Goal: Task Accomplishment & Management: Manage account settings

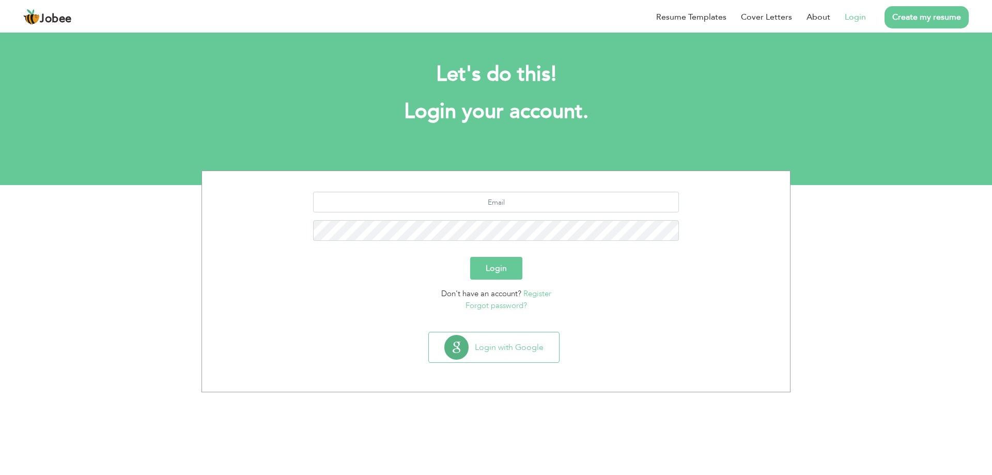
click at [848, 13] on link "Login" at bounding box center [854, 17] width 21 height 12
click at [546, 207] on input "text" at bounding box center [496, 202] width 366 height 21
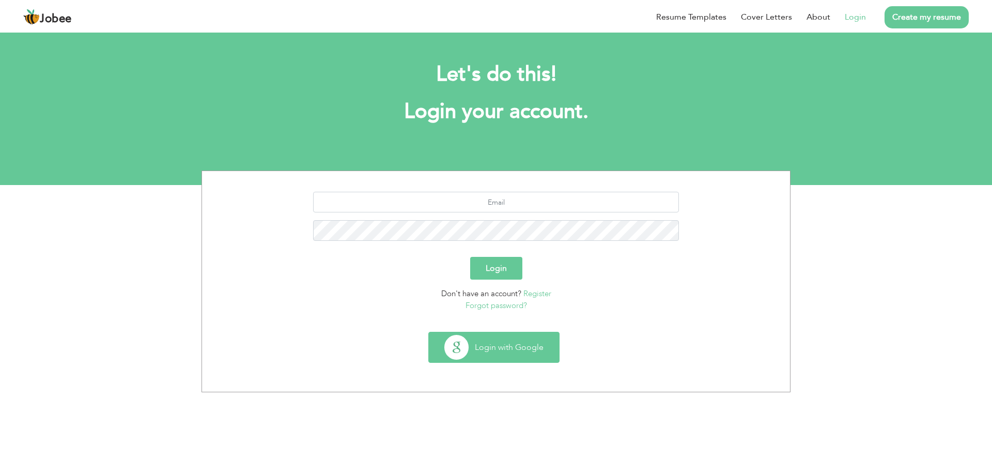
click at [491, 350] on button "Login with Google" at bounding box center [494, 347] width 130 height 30
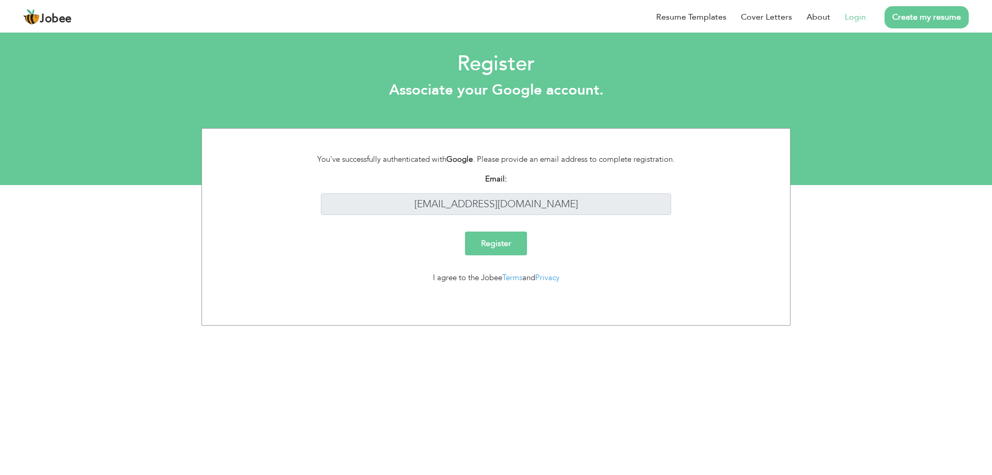
click at [522, 245] on input "Register" at bounding box center [496, 243] width 62 height 24
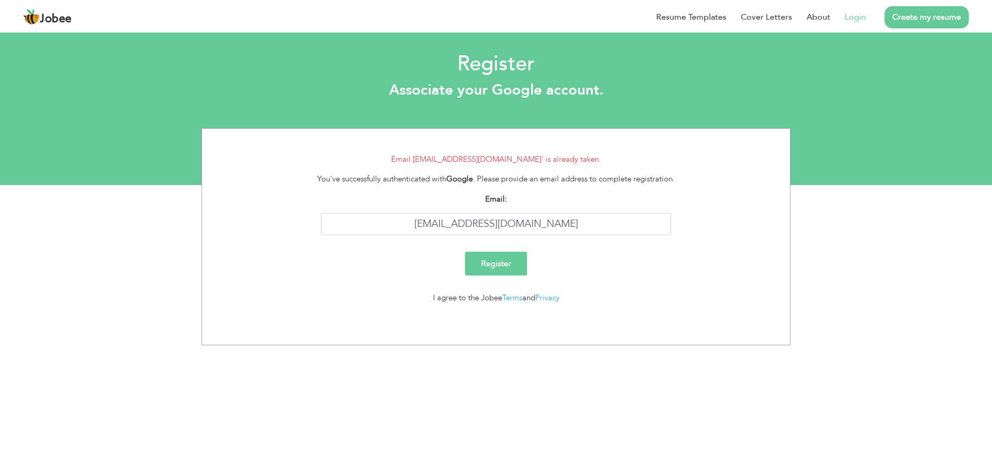
click at [854, 13] on link "Login" at bounding box center [854, 17] width 21 height 12
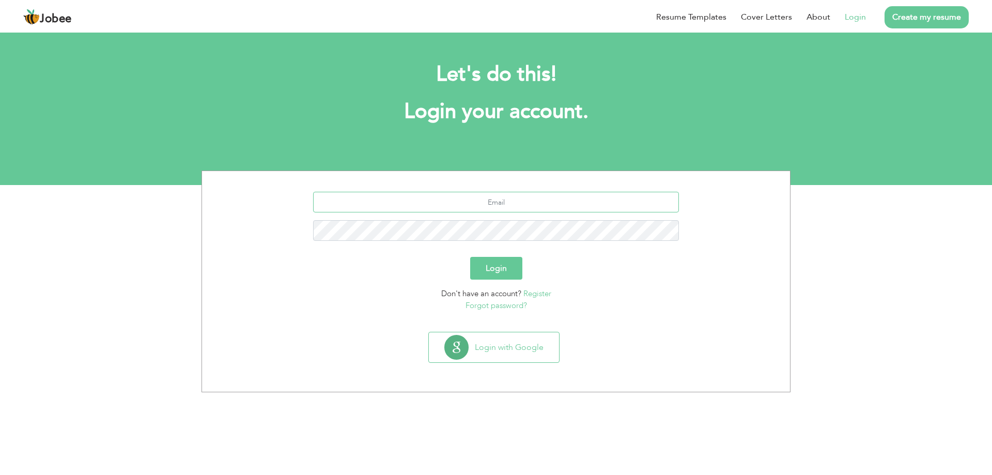
click at [526, 210] on input "text" at bounding box center [496, 202] width 366 height 21
type input "[EMAIL_ADDRESS][DOMAIN_NAME]"
click at [480, 276] on button "Login" at bounding box center [496, 268] width 52 height 23
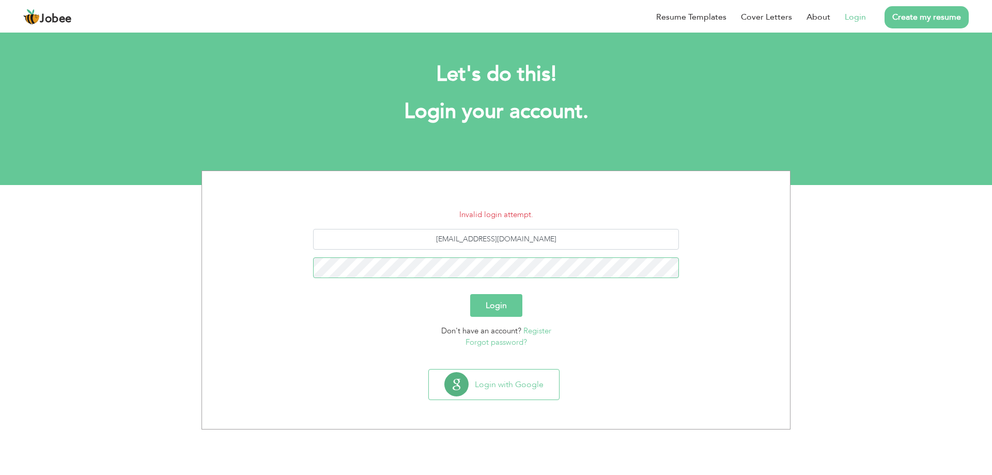
click at [470, 294] on button "Login" at bounding box center [496, 305] width 52 height 23
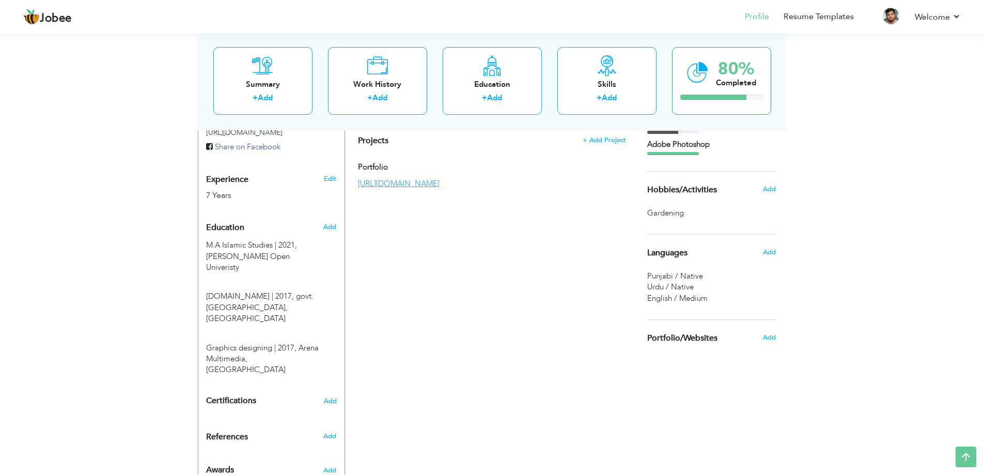
scroll to position [405, 0]
